Goal: Book appointment/travel/reservation

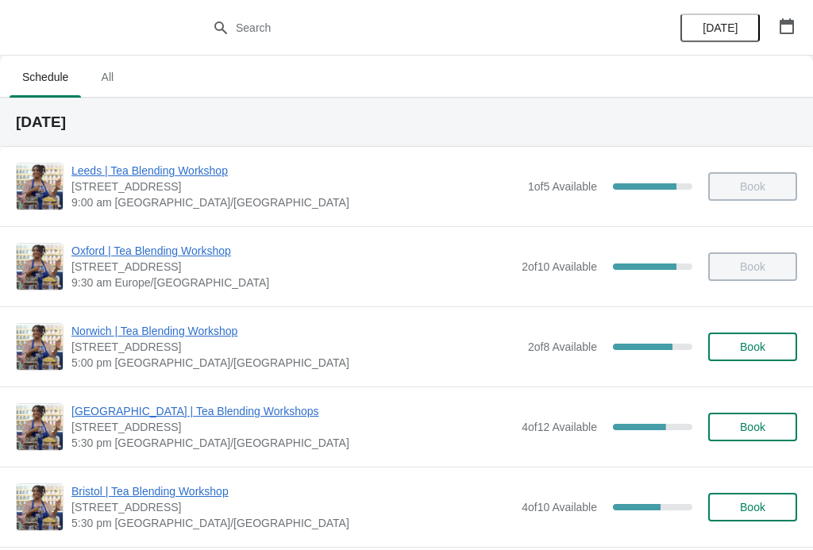
click at [797, 37] on button "button" at bounding box center [787, 26] width 29 height 29
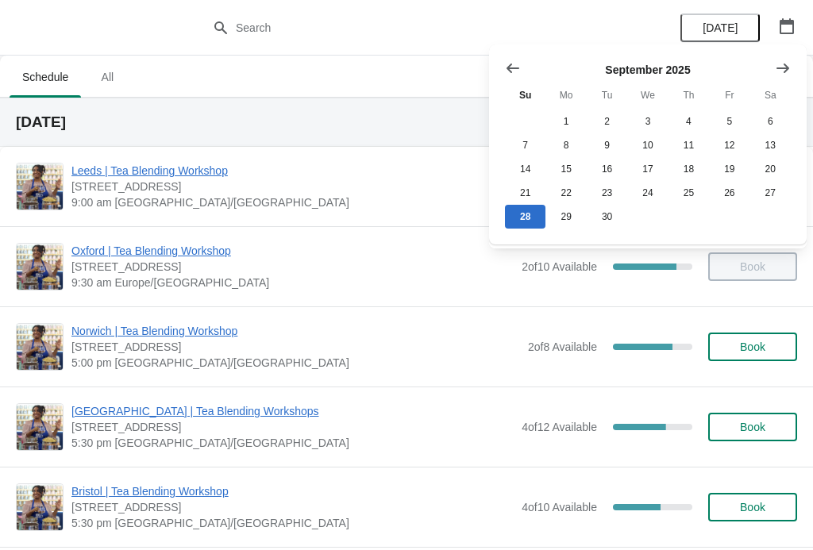
click at [782, 71] on icon "Show next month, October 2025" at bounding box center [783, 68] width 16 height 16
click at [791, 67] on button "Show next month, November 2025" at bounding box center [783, 68] width 29 height 29
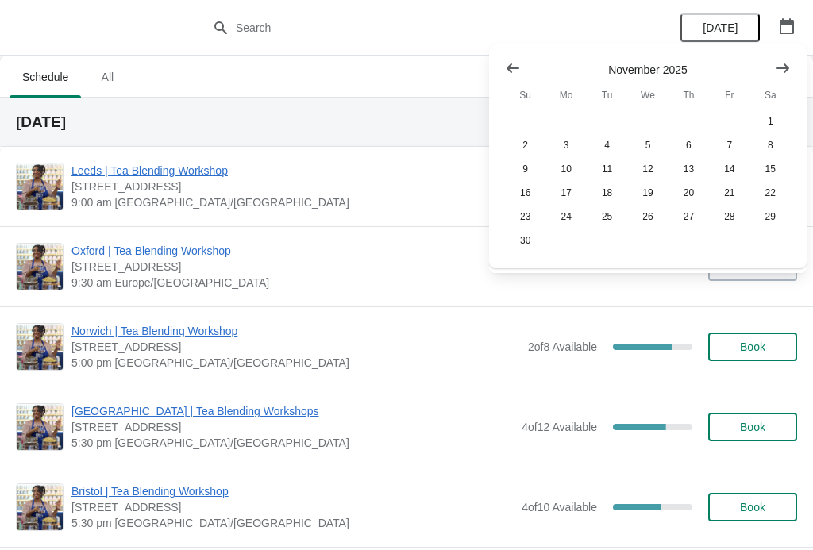
click at [686, 162] on button "13" at bounding box center [689, 169] width 40 height 24
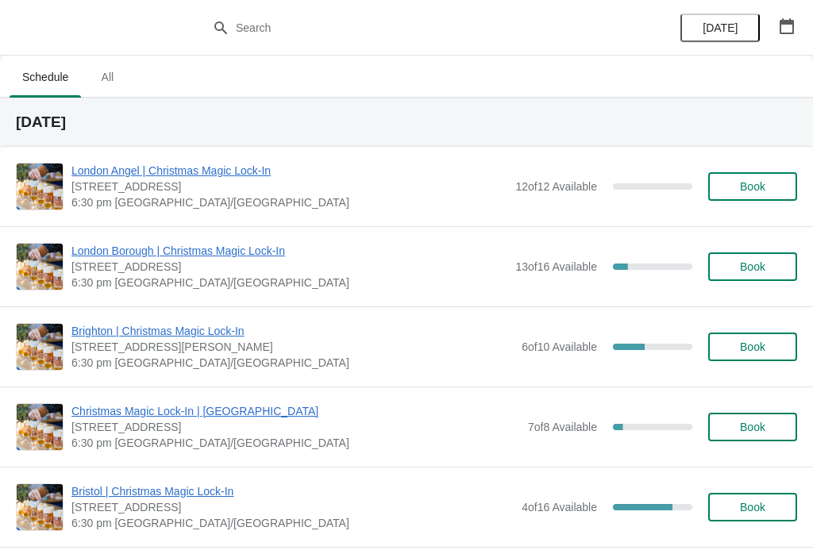
click at [753, 348] on span "Book" at bounding box center [752, 347] width 25 height 13
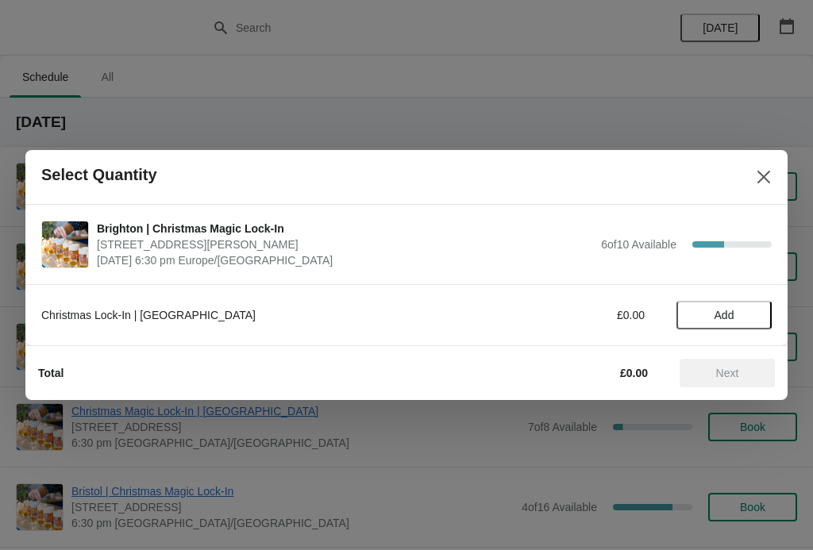
click at [733, 317] on span "Add" at bounding box center [725, 315] width 20 height 13
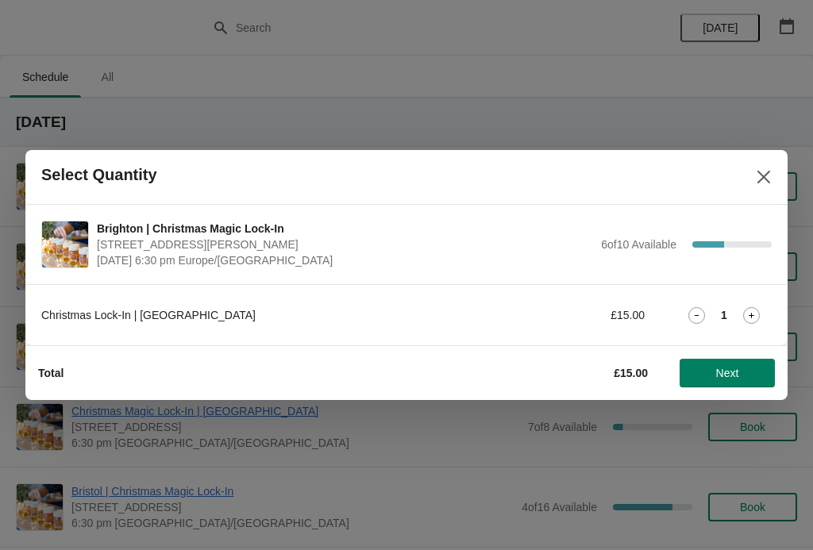
click at [754, 316] on icon at bounding box center [751, 315] width 17 height 17
click at [717, 376] on span "Next" at bounding box center [727, 373] width 23 height 13
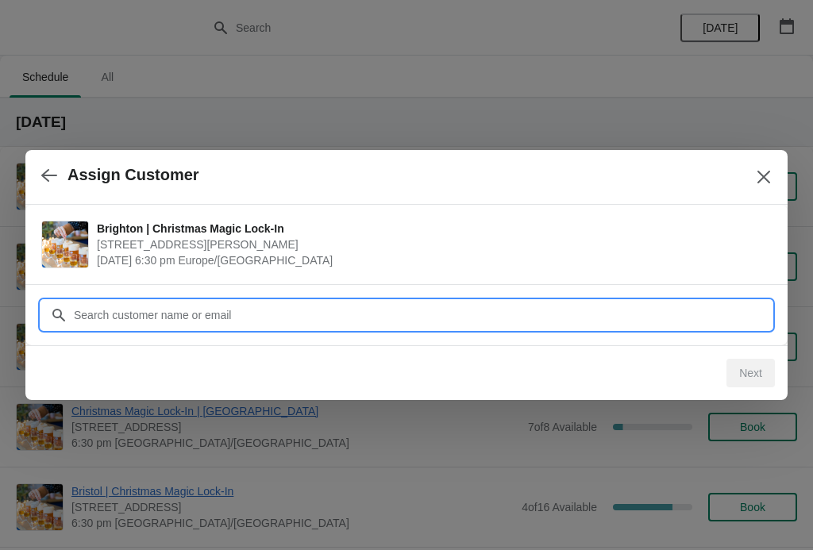
click at [140, 318] on input "Customer" at bounding box center [422, 315] width 699 height 29
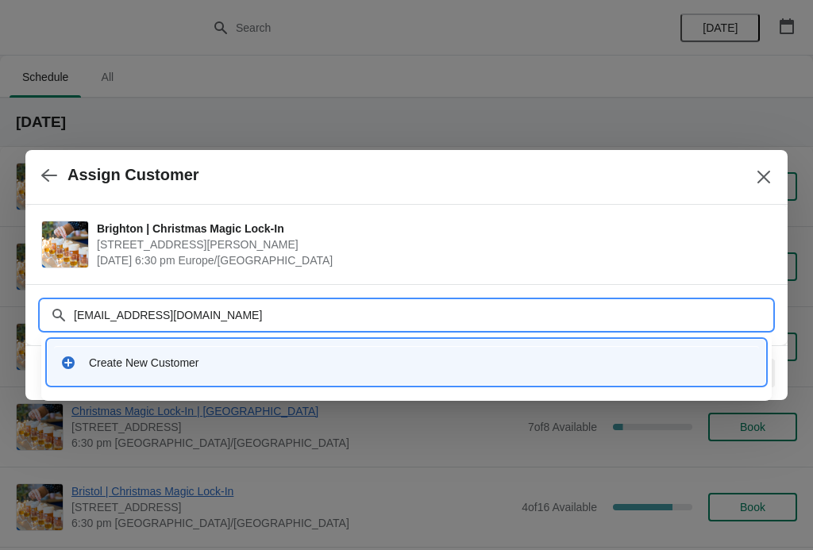
type input "[EMAIL_ADDRESS][DOMAIN_NAME]"
click at [123, 308] on input "[EMAIL_ADDRESS][DOMAIN_NAME]" at bounding box center [422, 315] width 699 height 29
click at [72, 357] on icon at bounding box center [68, 363] width 16 height 16
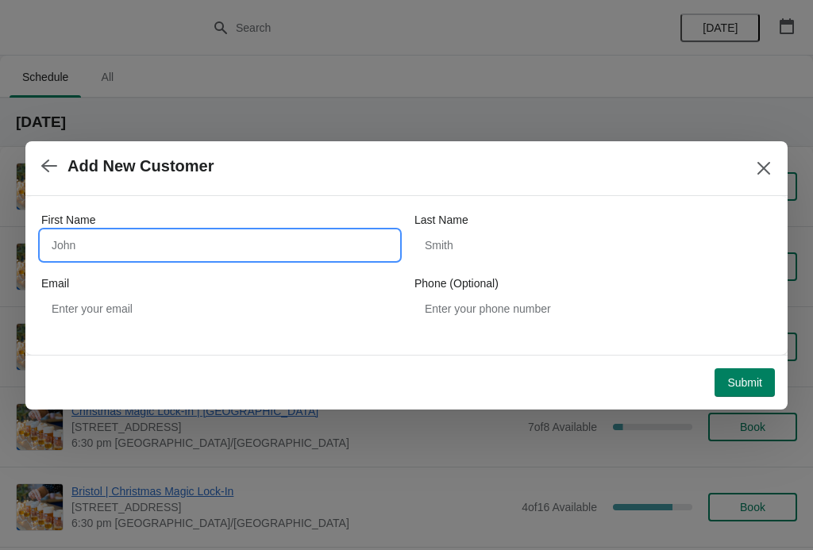
click at [71, 232] on input "First Name" at bounding box center [219, 245] width 357 height 29
type input "[PERSON_NAME]"
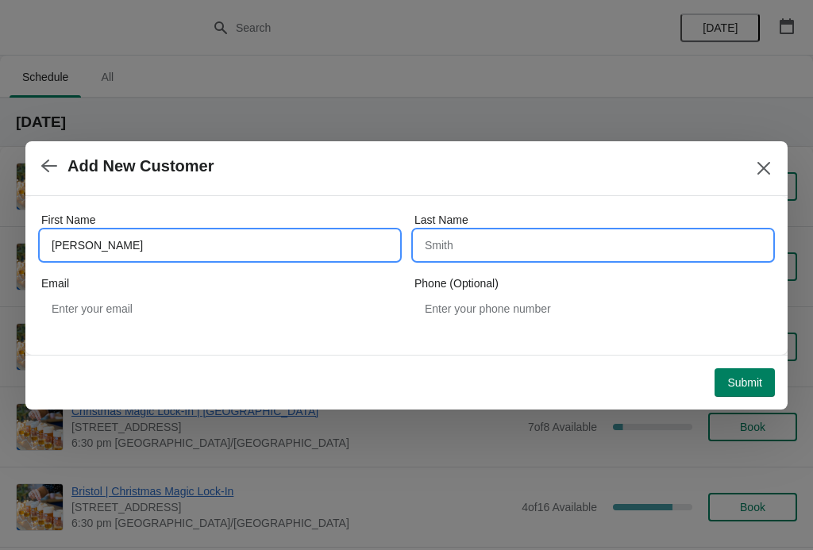
click at [465, 242] on input "Last Name" at bounding box center [592, 245] width 357 height 29
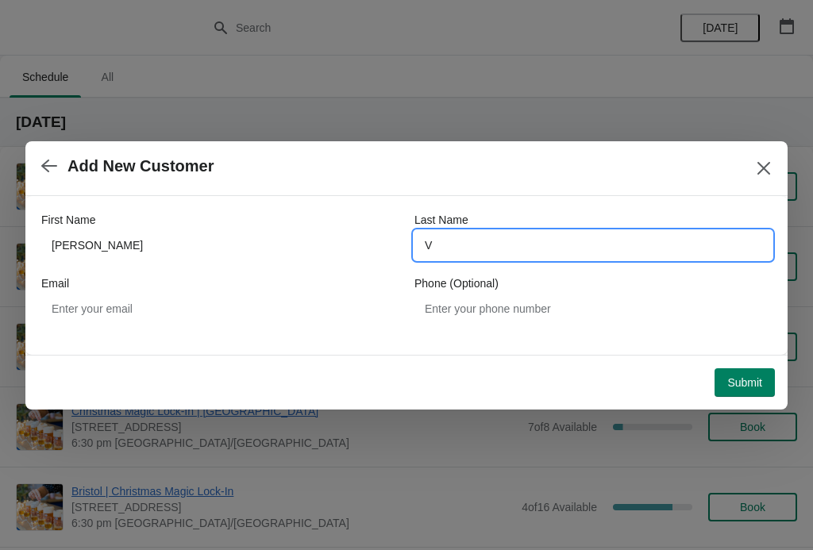
type input "V"
type input "Begum"
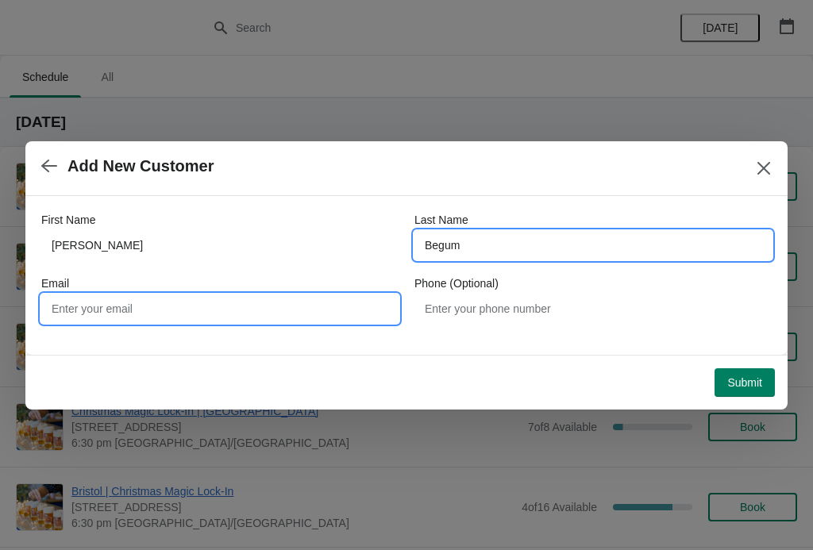
click at [83, 308] on input "Email" at bounding box center [219, 309] width 357 height 29
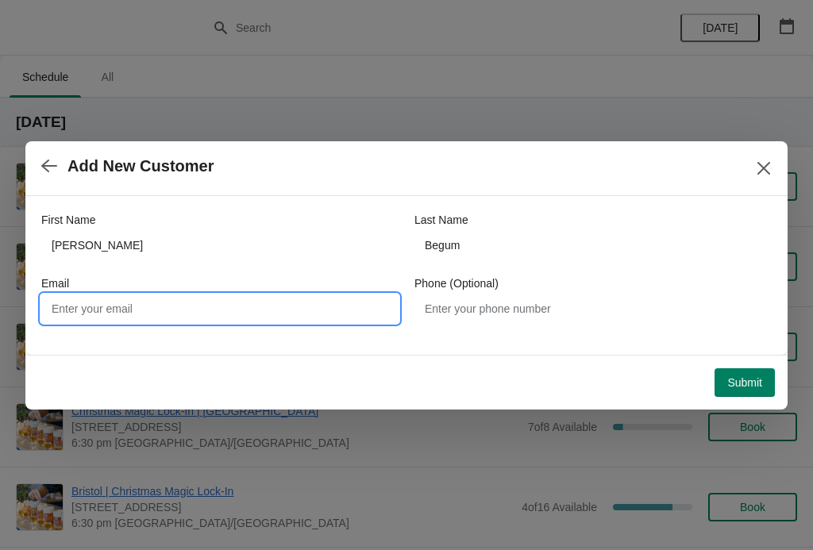
click at [70, 309] on input "Email" at bounding box center [219, 309] width 357 height 29
paste input "[EMAIL_ADDRESS][DOMAIN_NAME]"
type input "[EMAIL_ADDRESS][DOMAIN_NAME]"
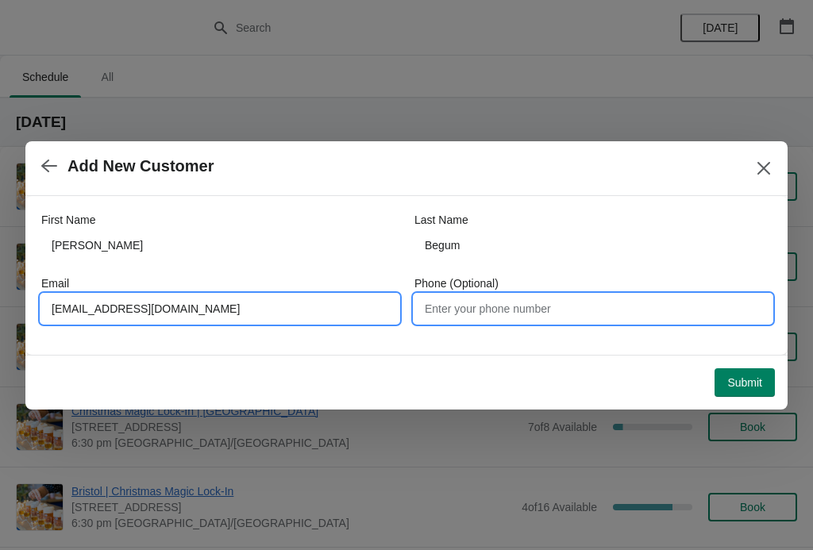
click at [474, 312] on input "Phone (Optional)" at bounding box center [592, 309] width 357 height 29
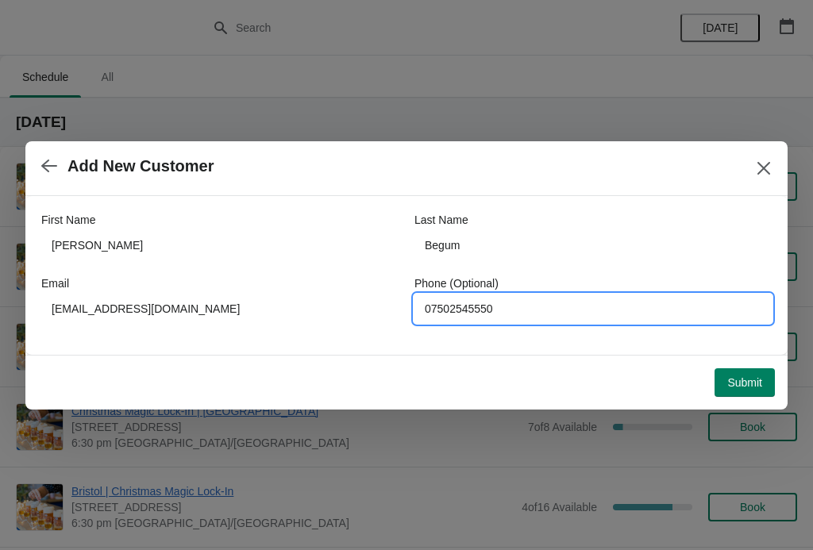
click at [455, 308] on input "07502545550" at bounding box center [592, 309] width 357 height 29
click at [453, 306] on input "07502545550" at bounding box center [592, 309] width 357 height 29
click at [462, 313] on input "07502545550" at bounding box center [592, 309] width 357 height 29
type input "07502545550"
click at [730, 390] on button "Submit" at bounding box center [745, 382] width 60 height 29
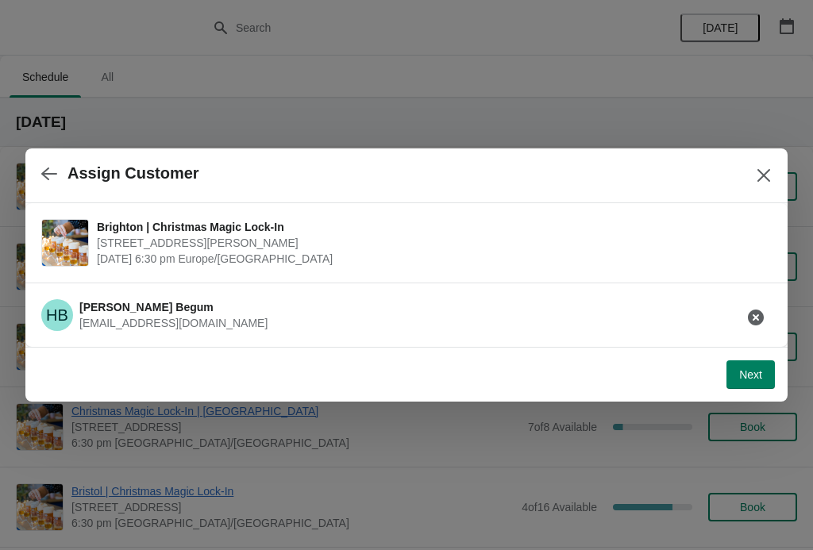
click at [749, 357] on div "Next" at bounding box center [403, 371] width 743 height 35
click at [740, 375] on span "Next" at bounding box center [750, 374] width 23 height 13
select select "No"
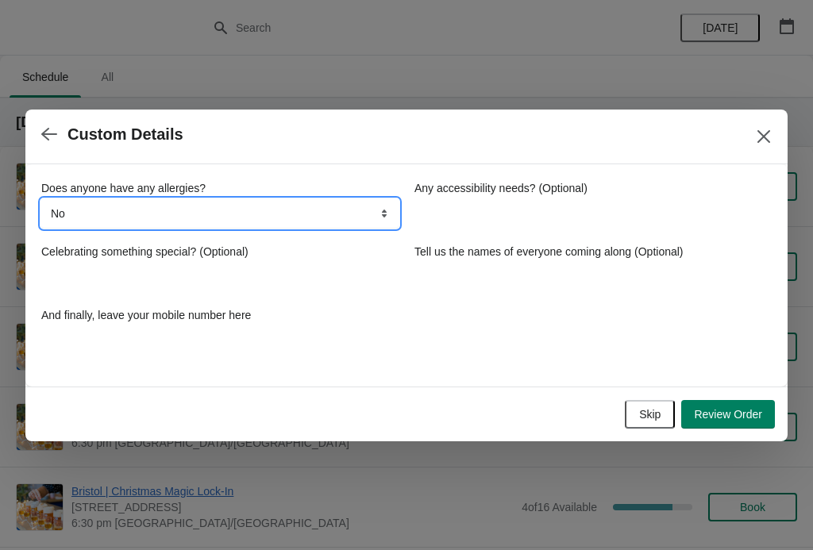
click at [258, 217] on select "No Yes, nuts Yes, wheat Yes, other" at bounding box center [219, 213] width 357 height 29
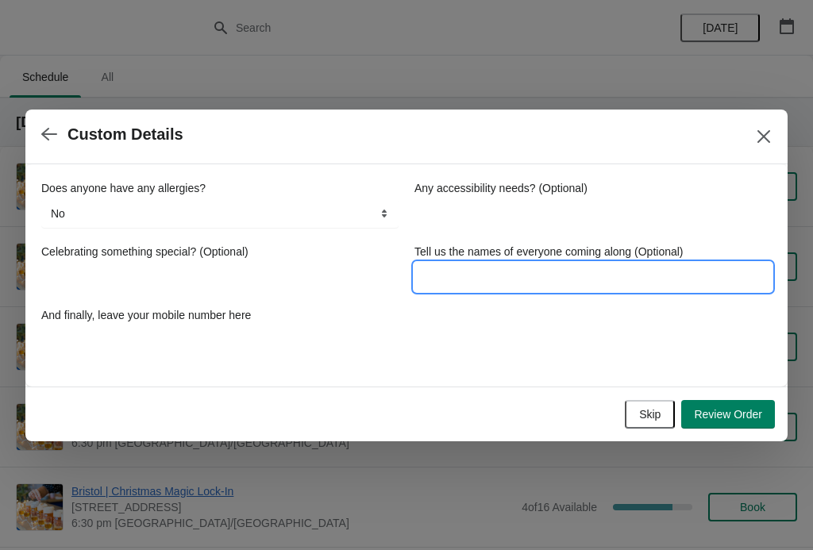
click at [458, 277] on input "Tell us the names of everyone coming along (Optional)" at bounding box center [592, 277] width 357 height 29
type input "[PERSON_NAME],[PERSON_NAME]"
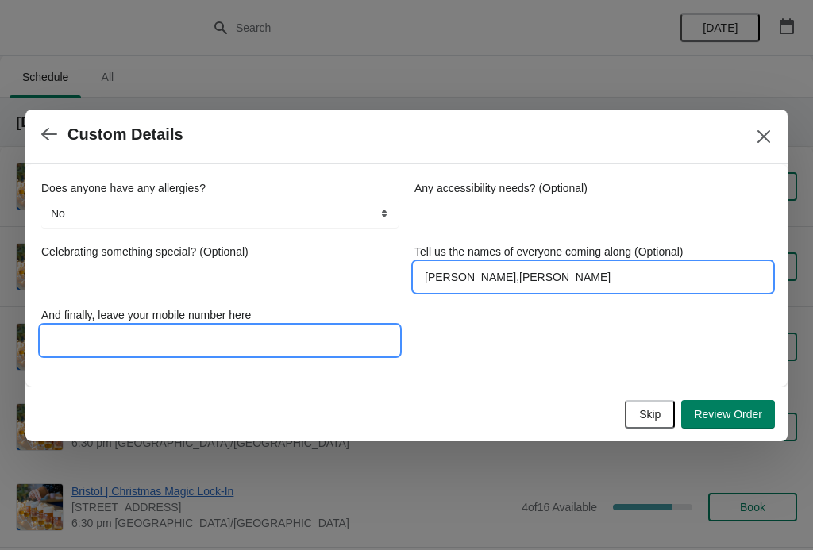
click at [86, 341] on input "And finally, leave your mobile number here" at bounding box center [219, 340] width 357 height 29
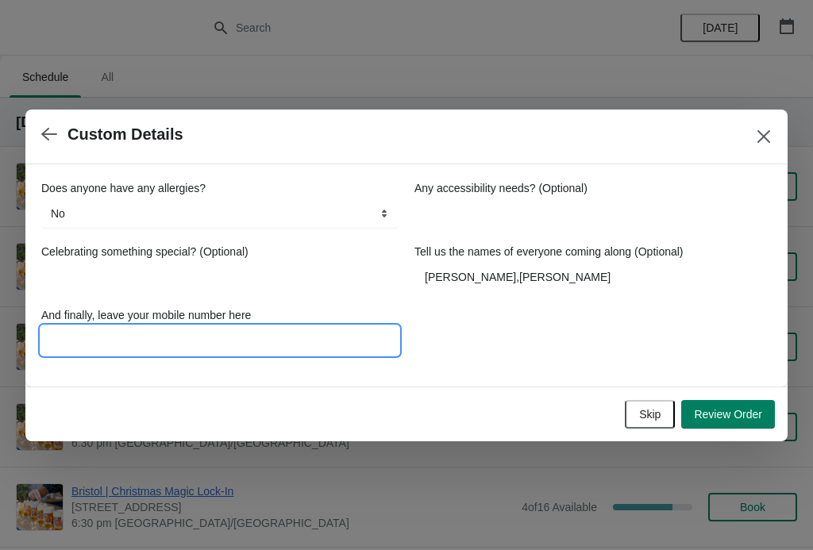
click at [98, 339] on input "And finally, leave your mobile number here" at bounding box center [219, 340] width 357 height 29
paste input "07502545550"
type input "07502545550"
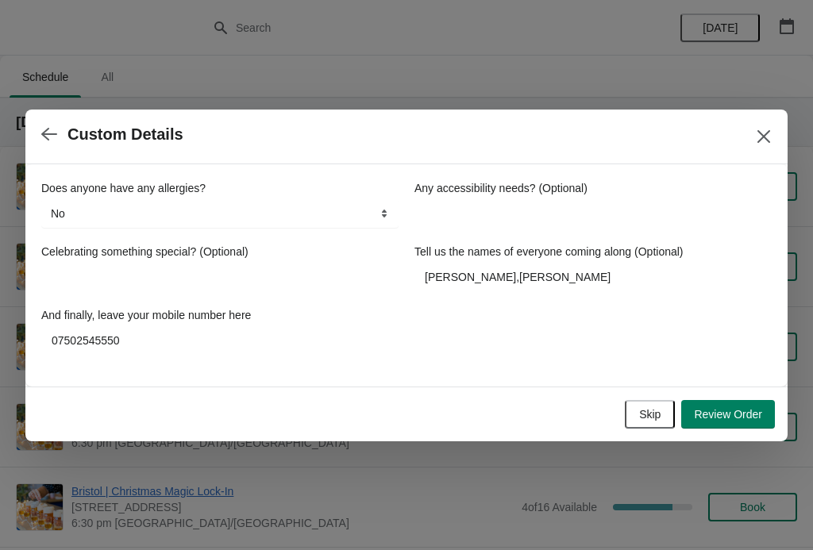
click at [733, 422] on button "Review Order" at bounding box center [728, 414] width 94 height 29
